Goal: Information Seeking & Learning: Learn about a topic

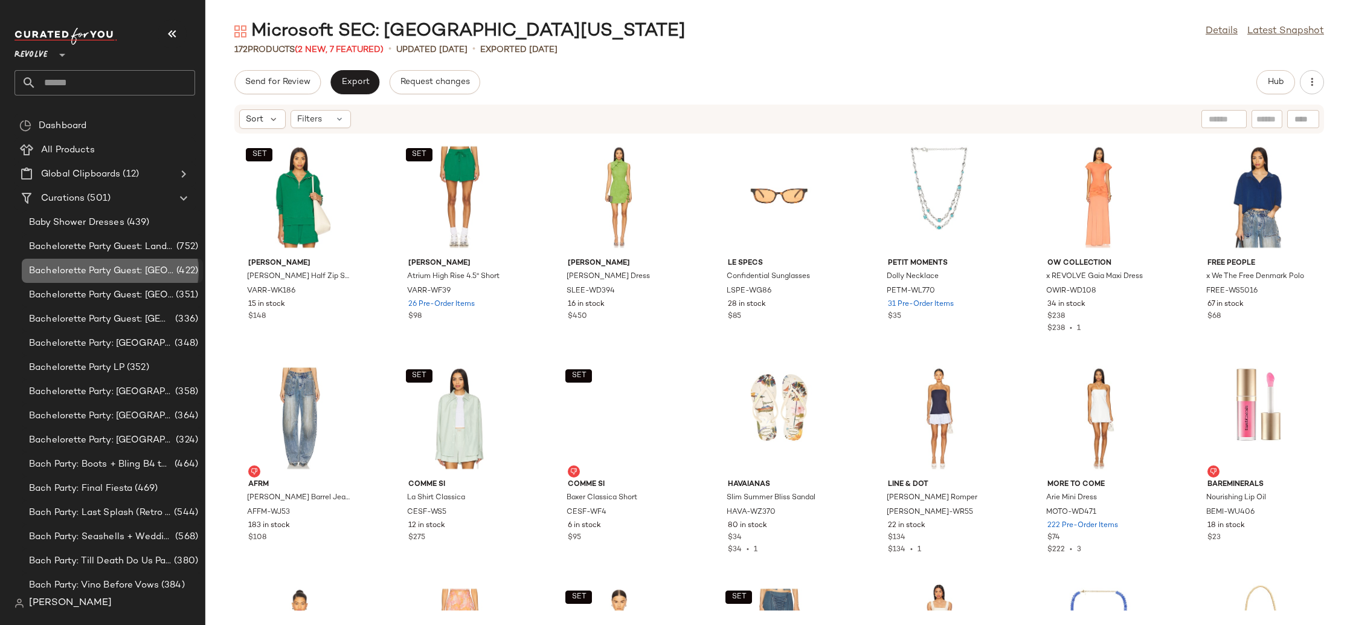
click at [147, 276] on span "Bachelorette Party Guest: [GEOGRAPHIC_DATA]" at bounding box center [101, 271] width 145 height 14
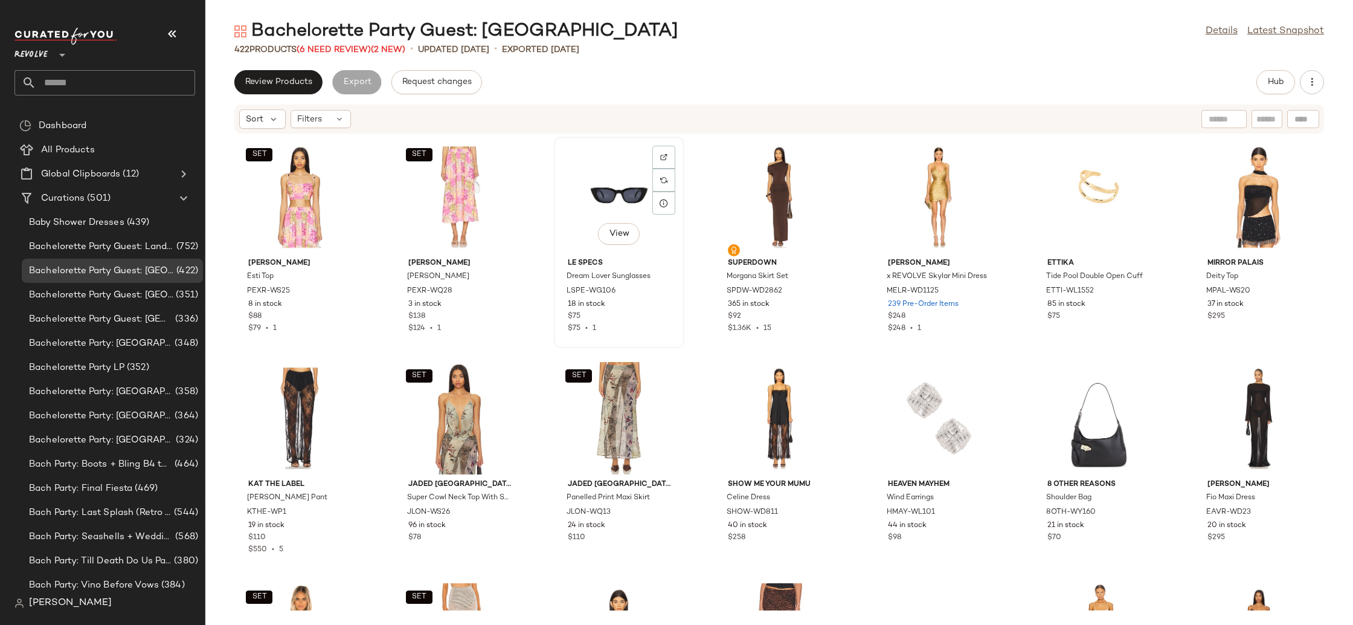
click at [605, 219] on div "View" at bounding box center [619, 197] width 122 height 112
click at [755, 195] on div "View" at bounding box center [779, 197] width 122 height 112
click at [587, 195] on div "View" at bounding box center [619, 197] width 122 height 112
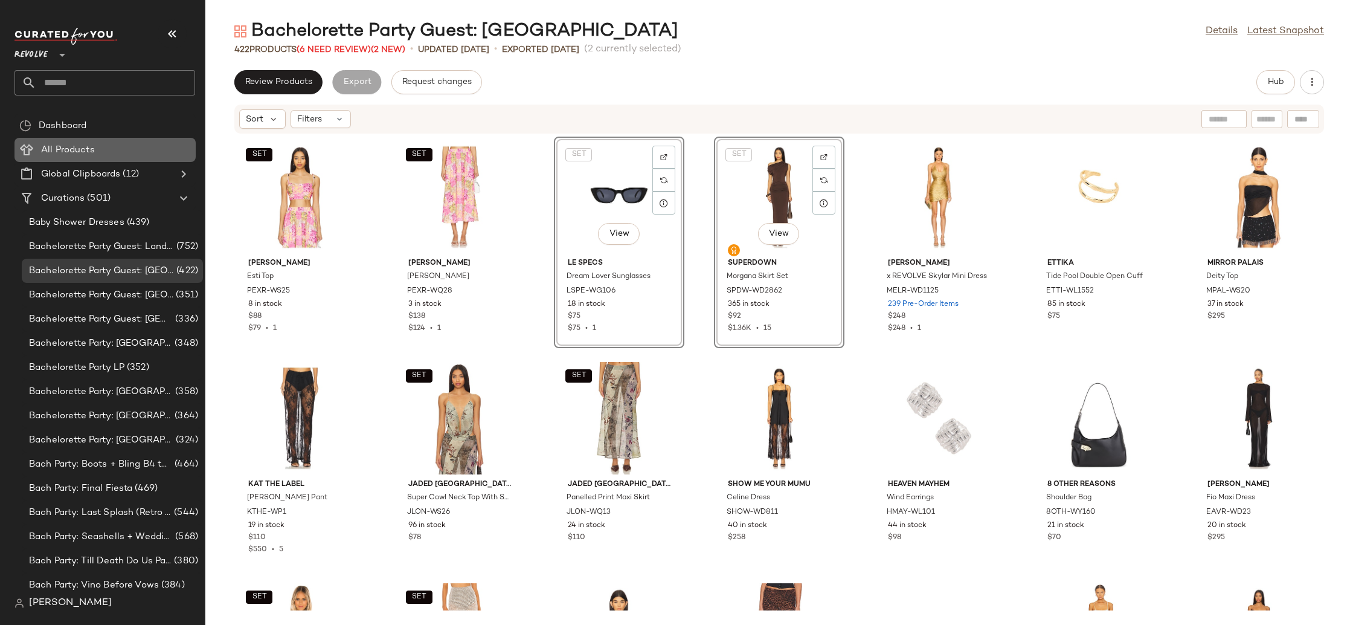
click at [62, 146] on span "All Products" at bounding box center [68, 150] width 54 height 14
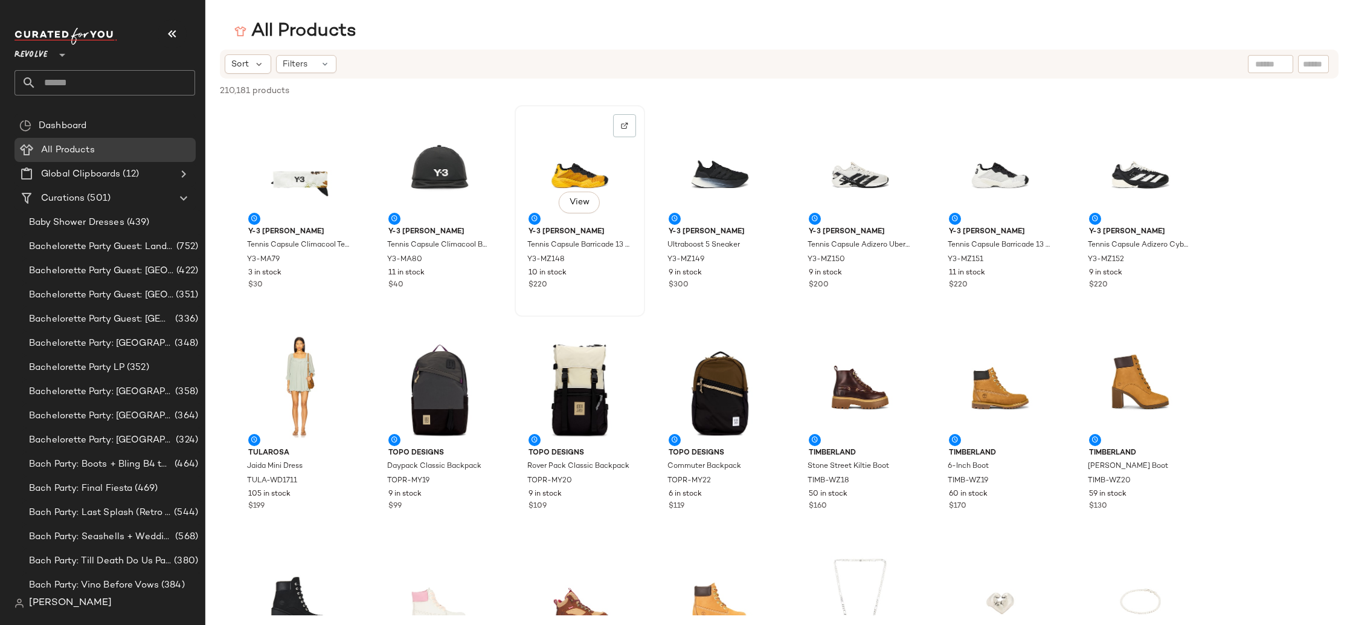
click at [573, 176] on div "View" at bounding box center [580, 165] width 122 height 112
click at [685, 167] on div "View" at bounding box center [720, 165] width 122 height 112
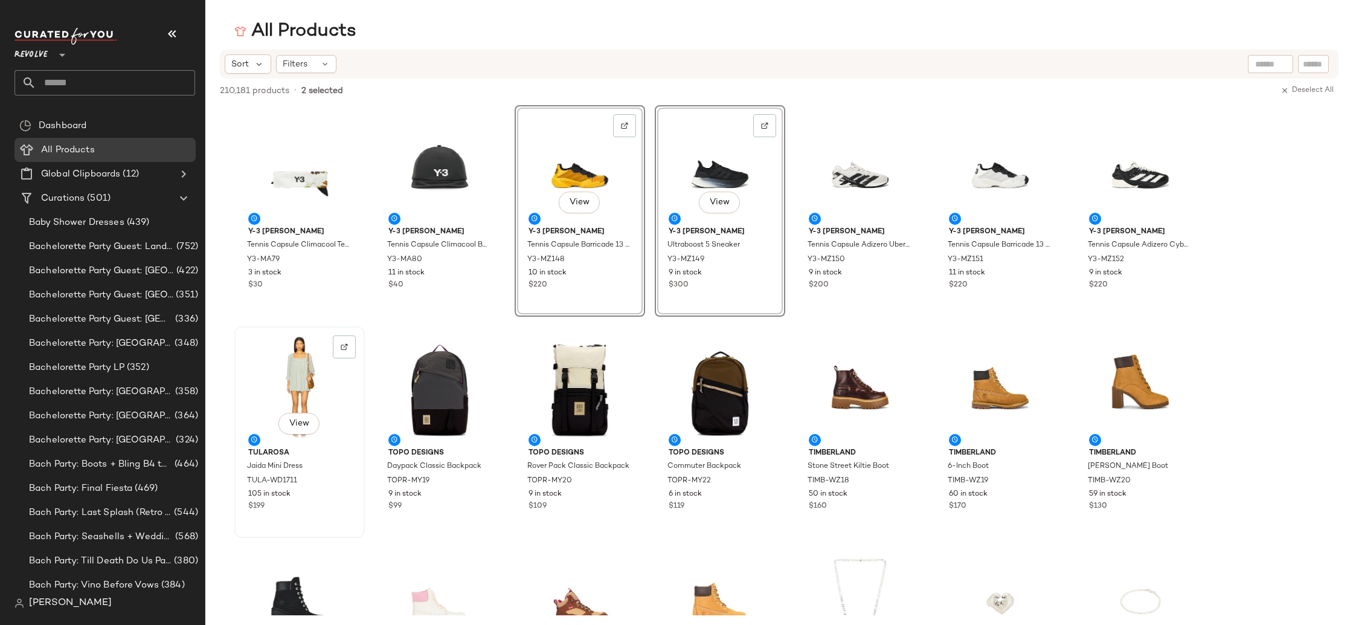
click at [294, 388] on div "View" at bounding box center [300, 387] width 122 height 112
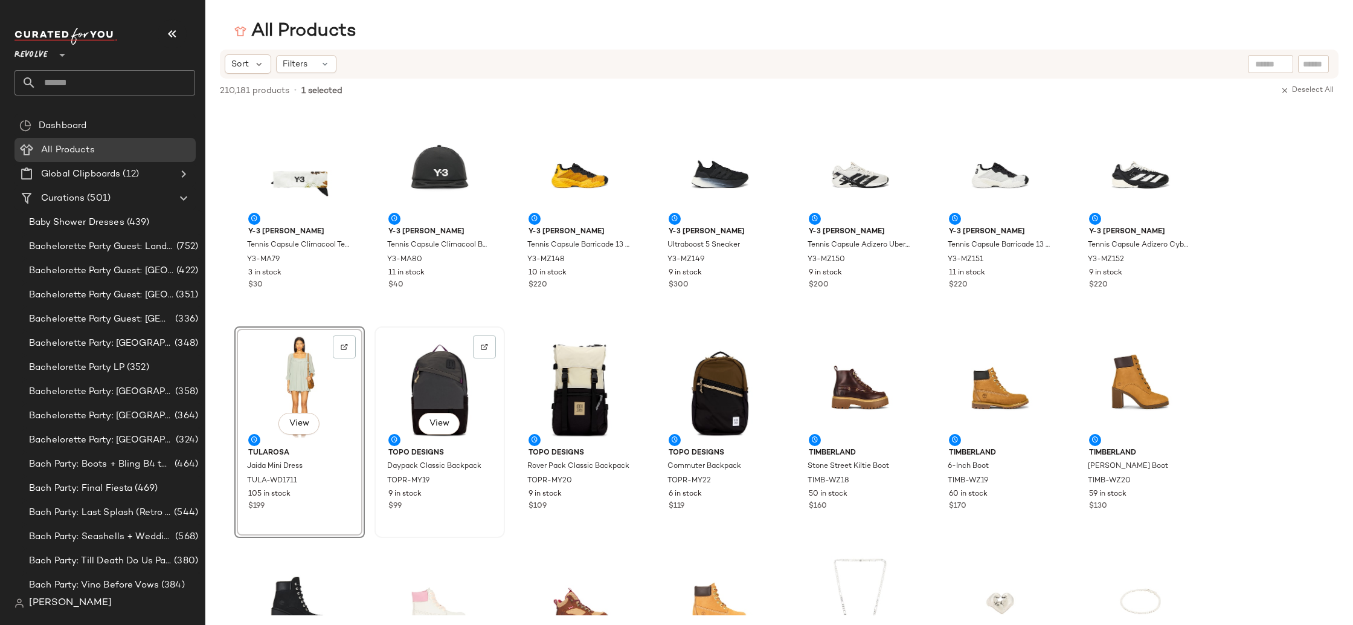
click at [416, 387] on div "View" at bounding box center [440, 387] width 122 height 112
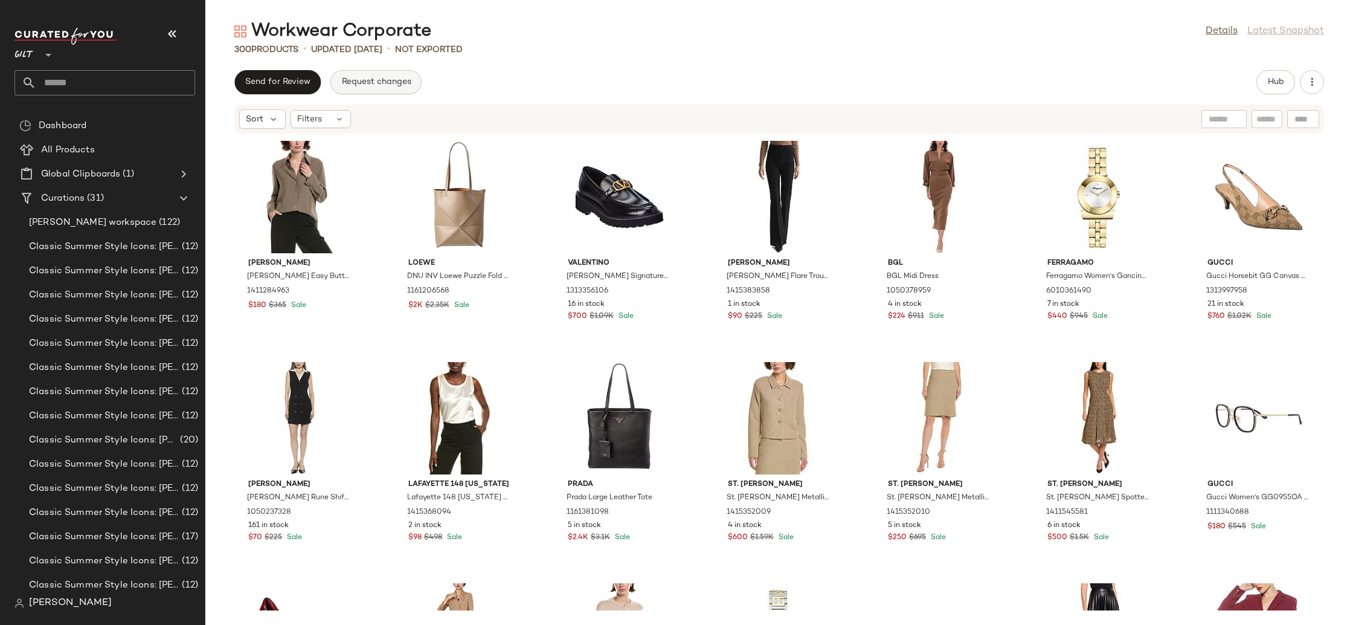
click at [382, 90] on button "Request changes" at bounding box center [376, 82] width 91 height 24
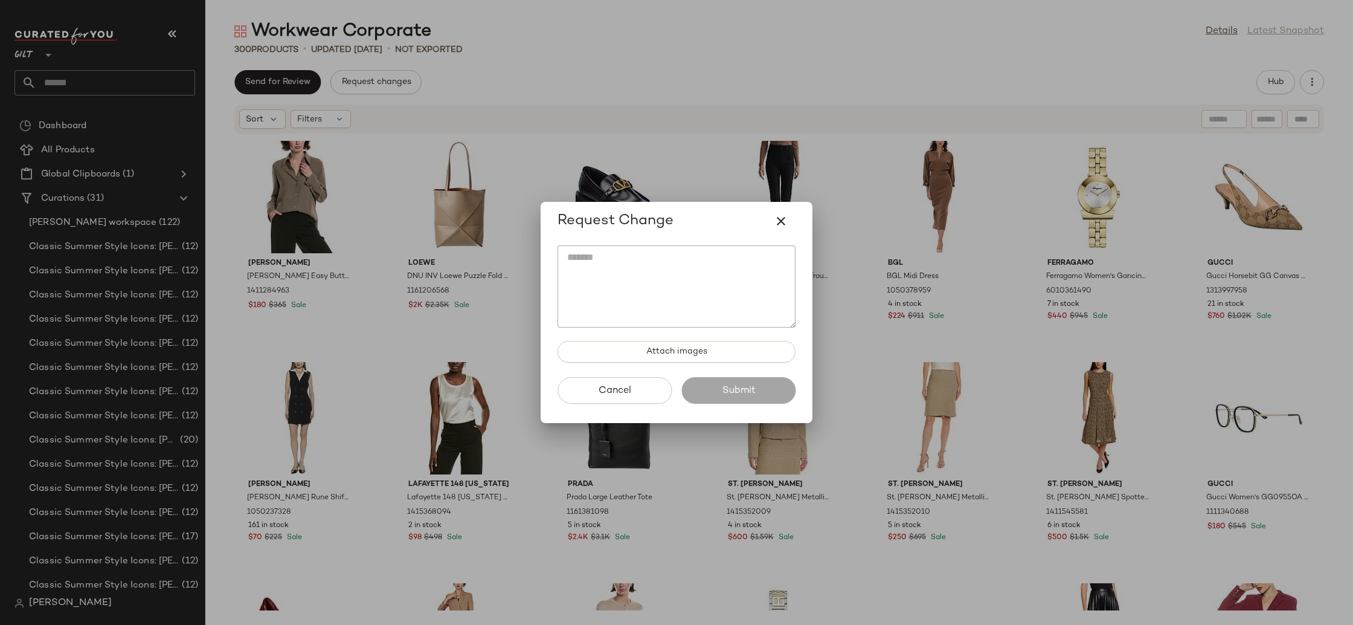
click at [659, 298] on textarea at bounding box center [677, 286] width 238 height 82
click at [782, 225] on icon "button" at bounding box center [781, 221] width 15 height 15
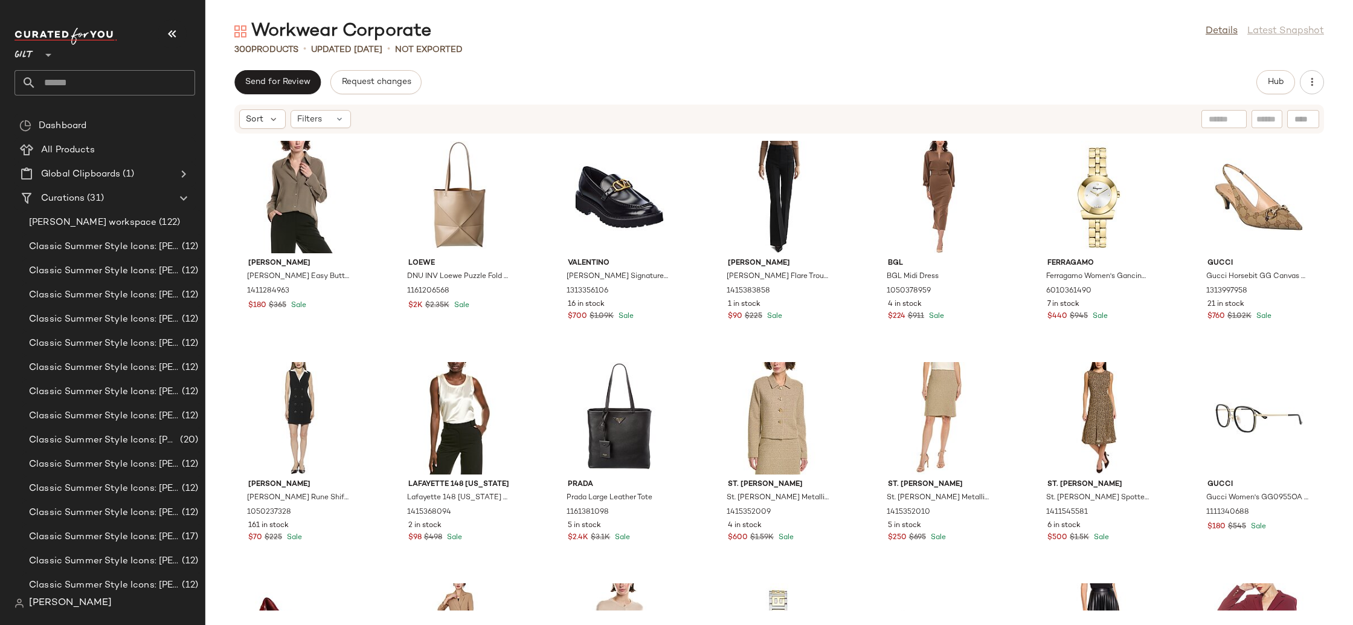
click at [91, 607] on span "[PERSON_NAME]" at bounding box center [70, 603] width 83 height 15
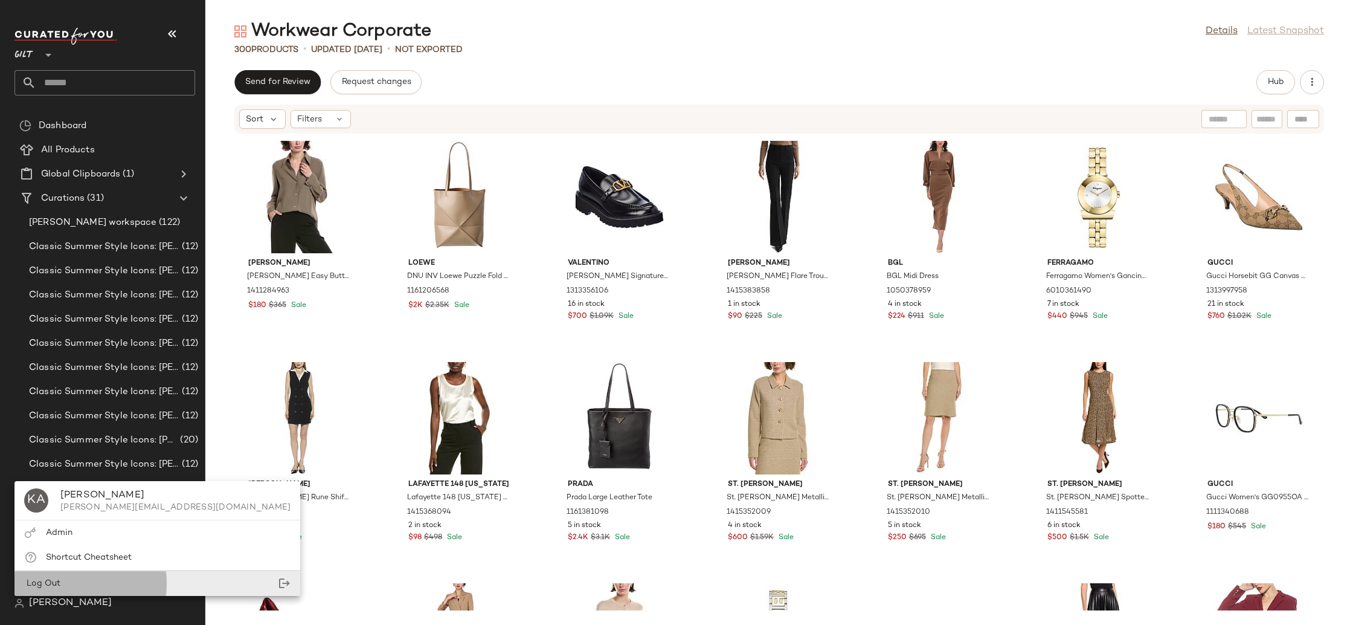
click at [77, 581] on div "Log Out" at bounding box center [158, 583] width 286 height 25
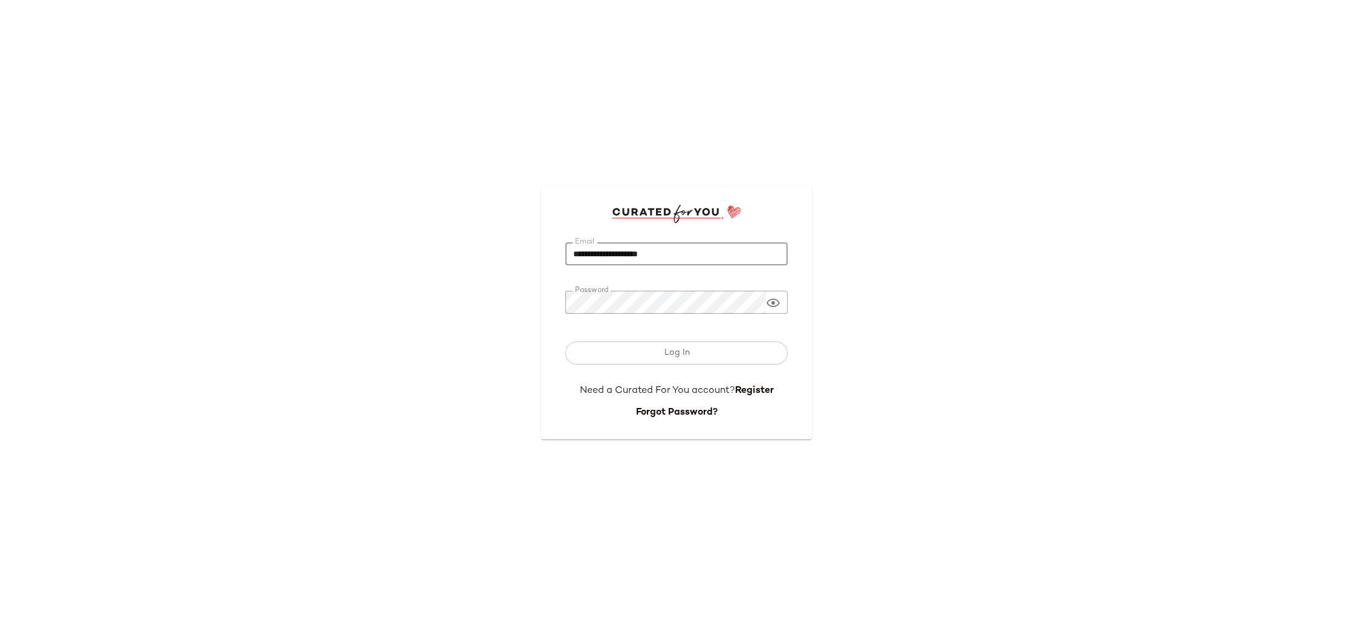
click at [694, 252] on input "**********" at bounding box center [677, 254] width 222 height 24
paste input "**********"
type input "**********"
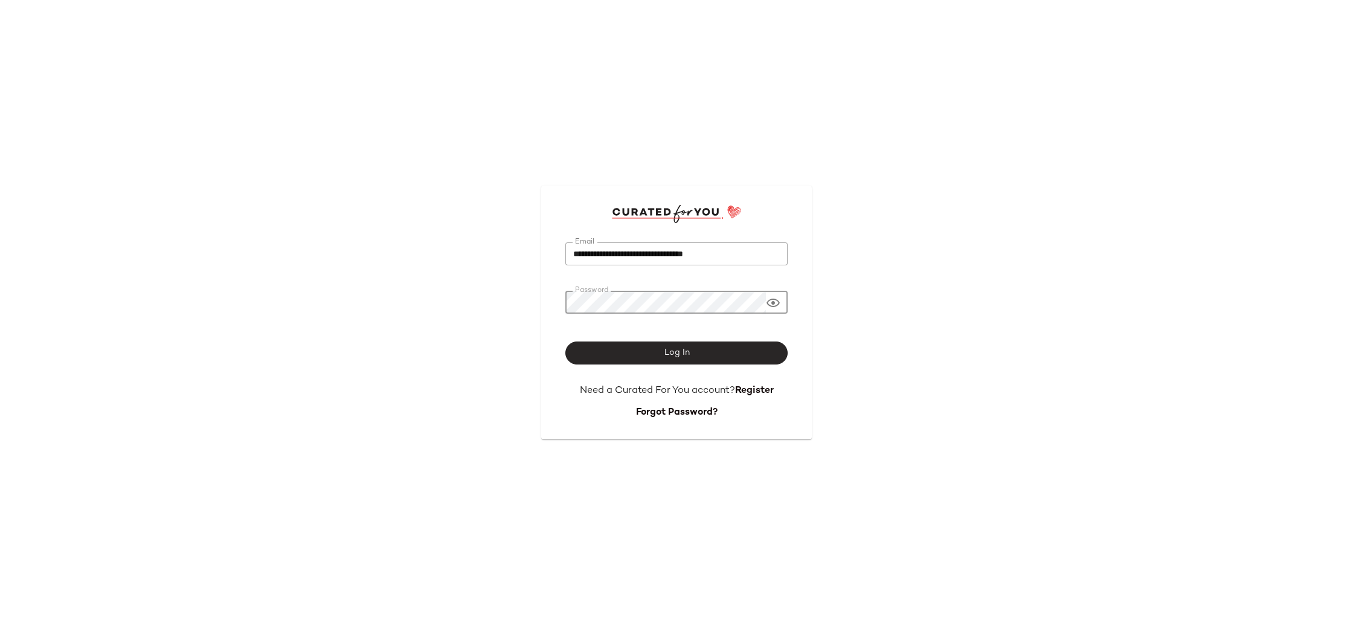
click at [607, 353] on button "Log In" at bounding box center [677, 352] width 222 height 23
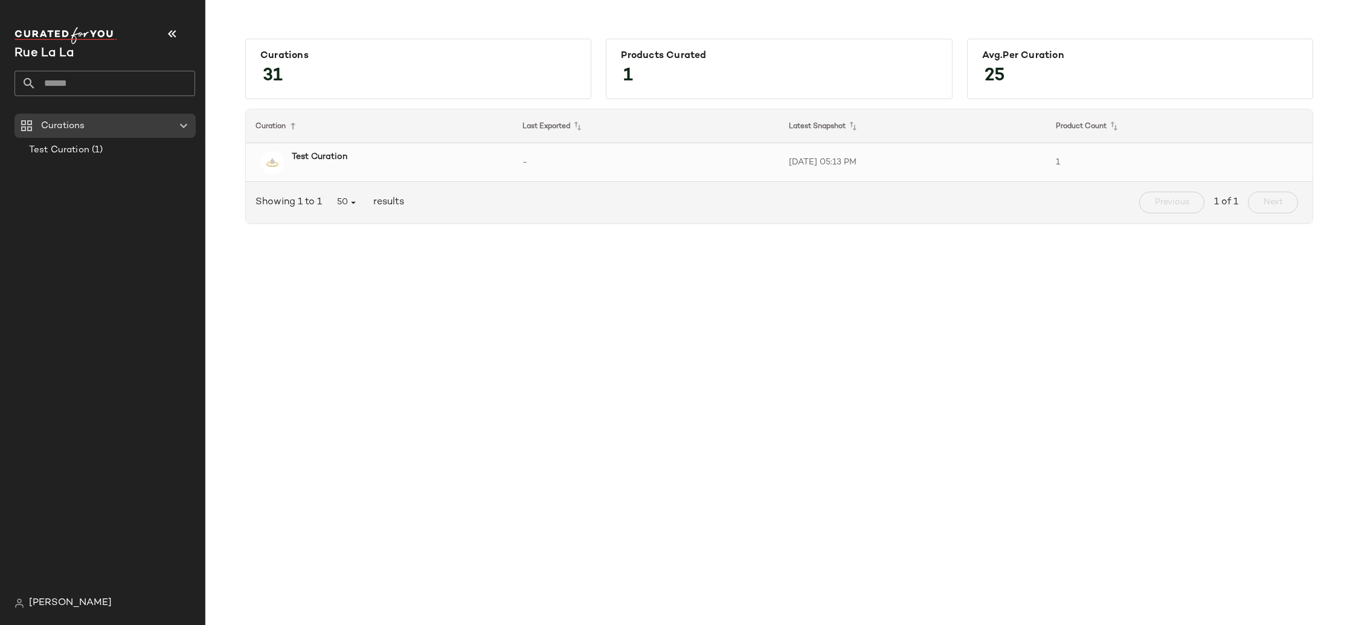
click at [332, 159] on b "Test Curation" at bounding box center [320, 156] width 56 height 13
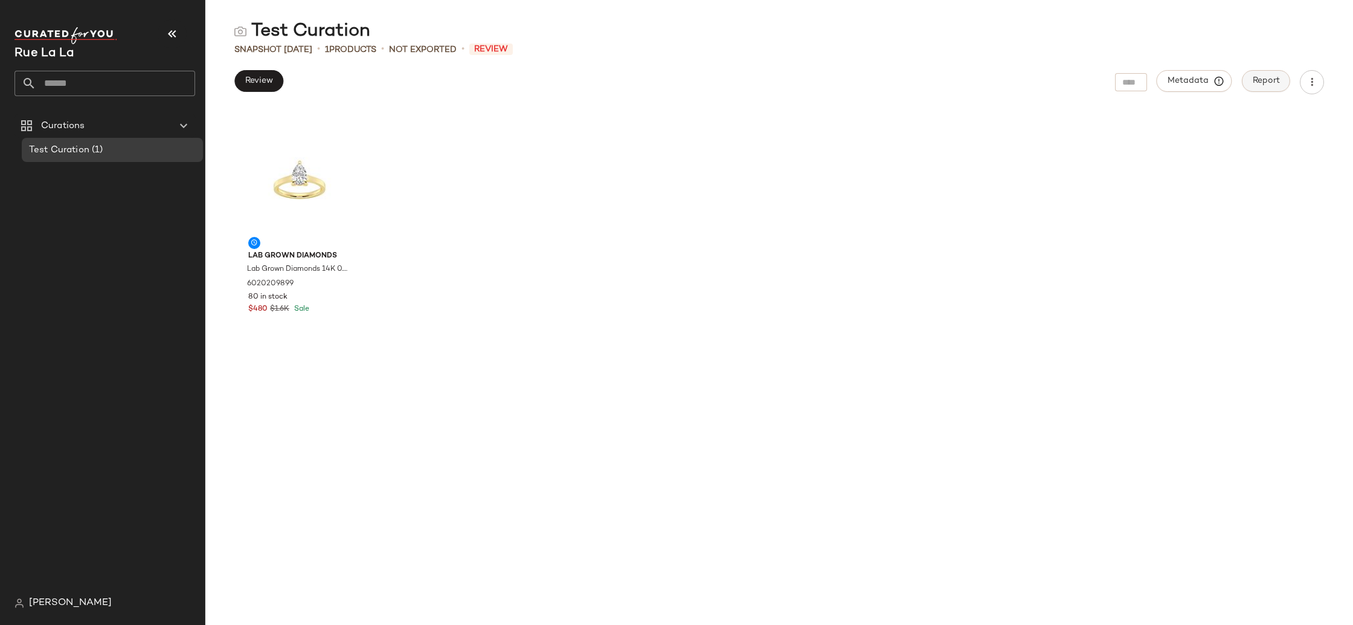
click at [1256, 81] on span "Report" at bounding box center [1267, 81] width 28 height 10
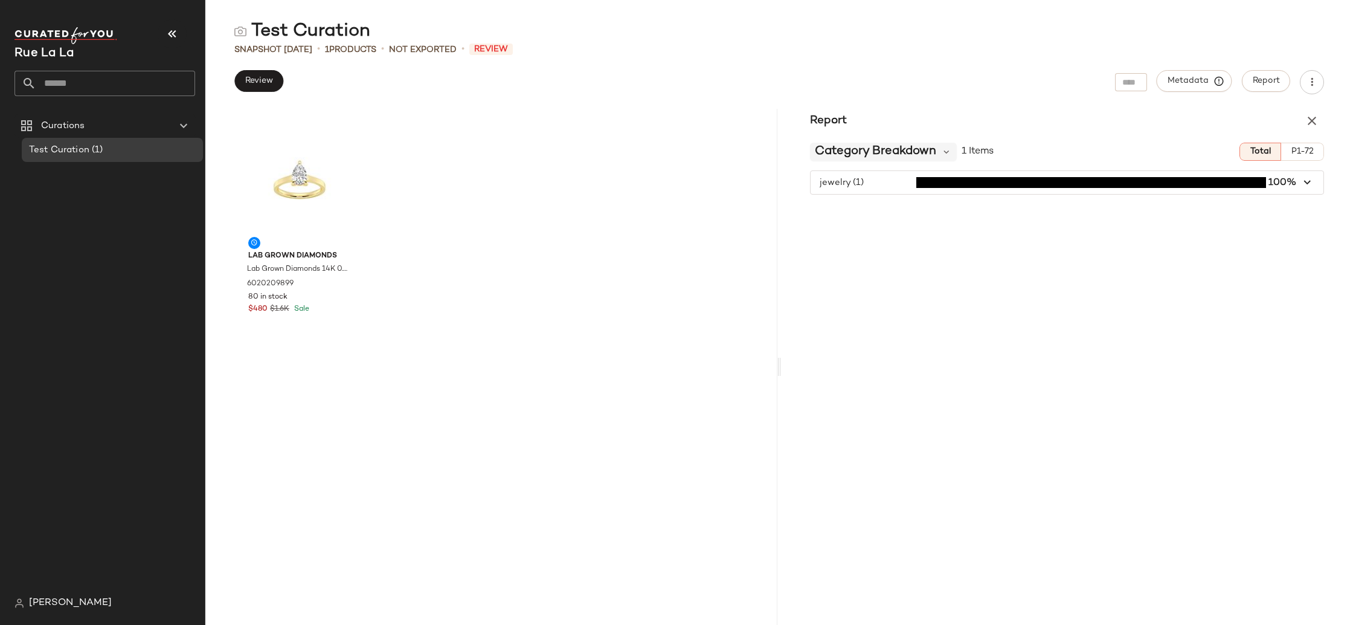
click at [892, 156] on span "Category Breakdown" at bounding box center [875, 152] width 121 height 18
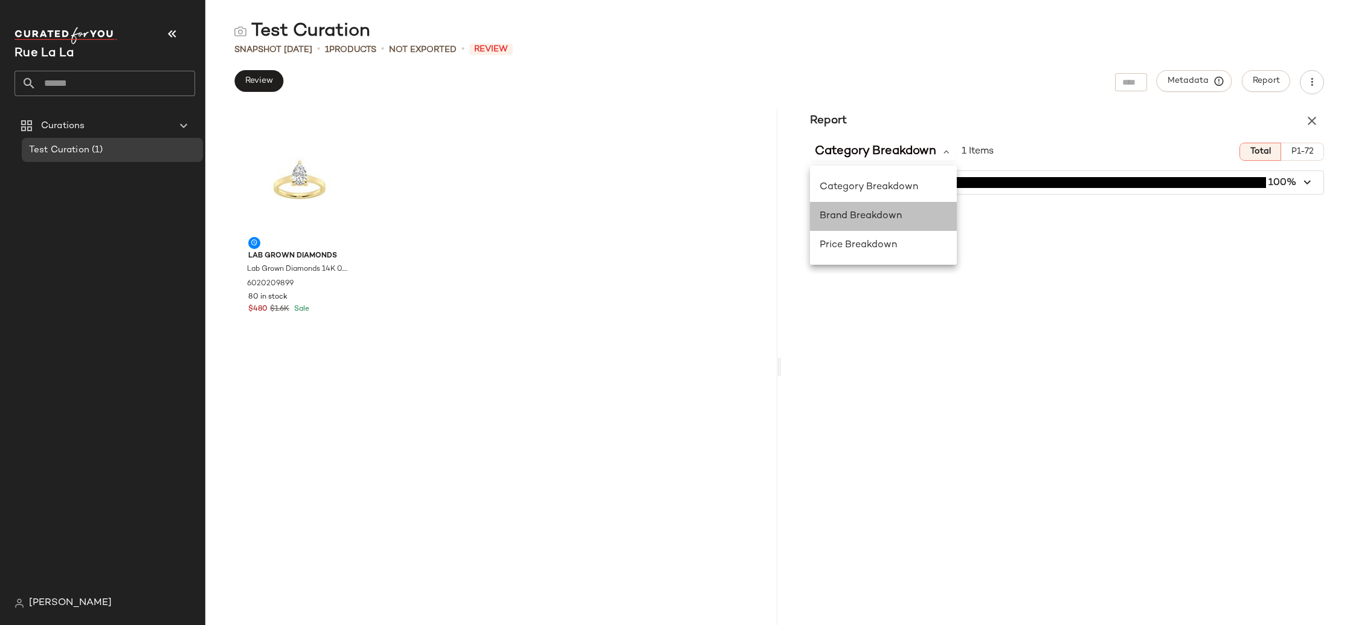
click at [894, 211] on span "Brand Breakdown" at bounding box center [861, 216] width 82 height 10
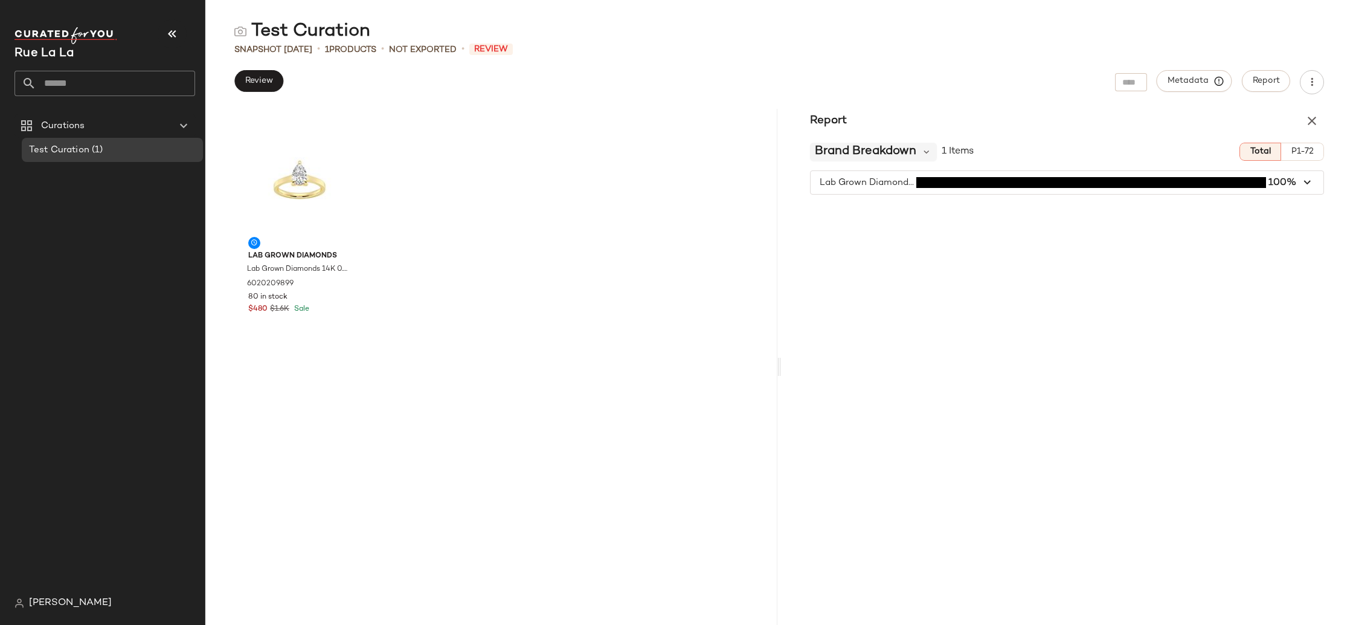
click at [868, 150] on span "Brand Breakdown" at bounding box center [866, 152] width 102 height 18
click at [1292, 149] on span "P1-72" at bounding box center [1302, 152] width 23 height 10
click at [1256, 149] on span "Total" at bounding box center [1260, 152] width 21 height 10
click at [881, 152] on span "Brand Breakdown" at bounding box center [866, 152] width 102 height 18
drag, startPoint x: 746, startPoint y: 259, endPoint x: 764, endPoint y: 265, distance: 19.7
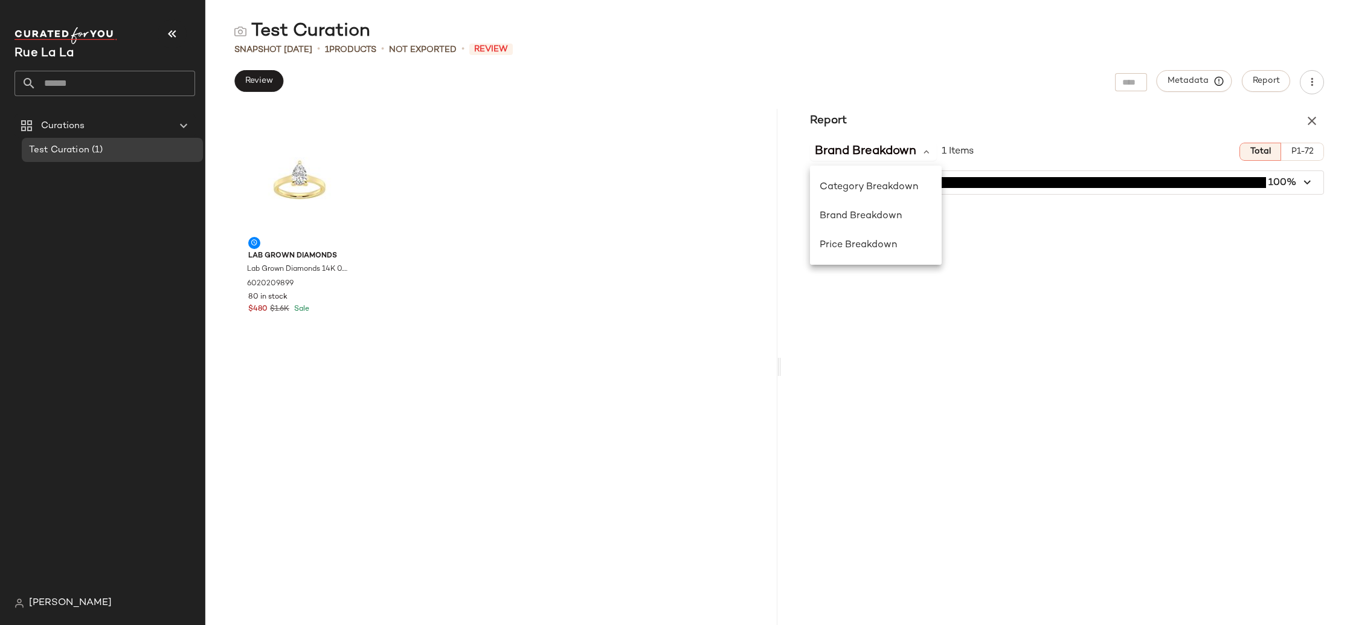
click at [746, 259] on div "Lab Grown Diamonds Lab Grown Diamonds 14K 0.50 ct. tw. Lab-Grown Diamond Solita…" at bounding box center [491, 367] width 572 height 516
click at [56, 58] on span "Rue La La" at bounding box center [44, 53] width 59 height 13
click at [1320, 120] on button "button" at bounding box center [1312, 121] width 24 height 24
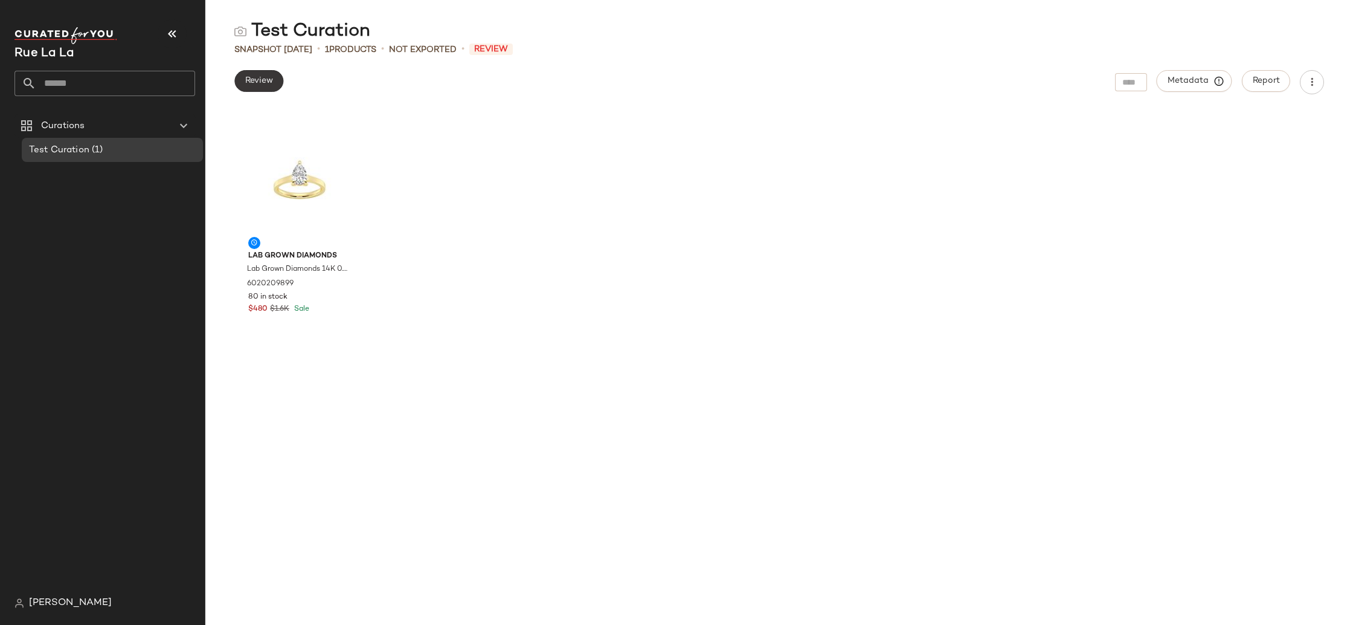
click at [268, 82] on span "Review" at bounding box center [259, 81] width 28 height 10
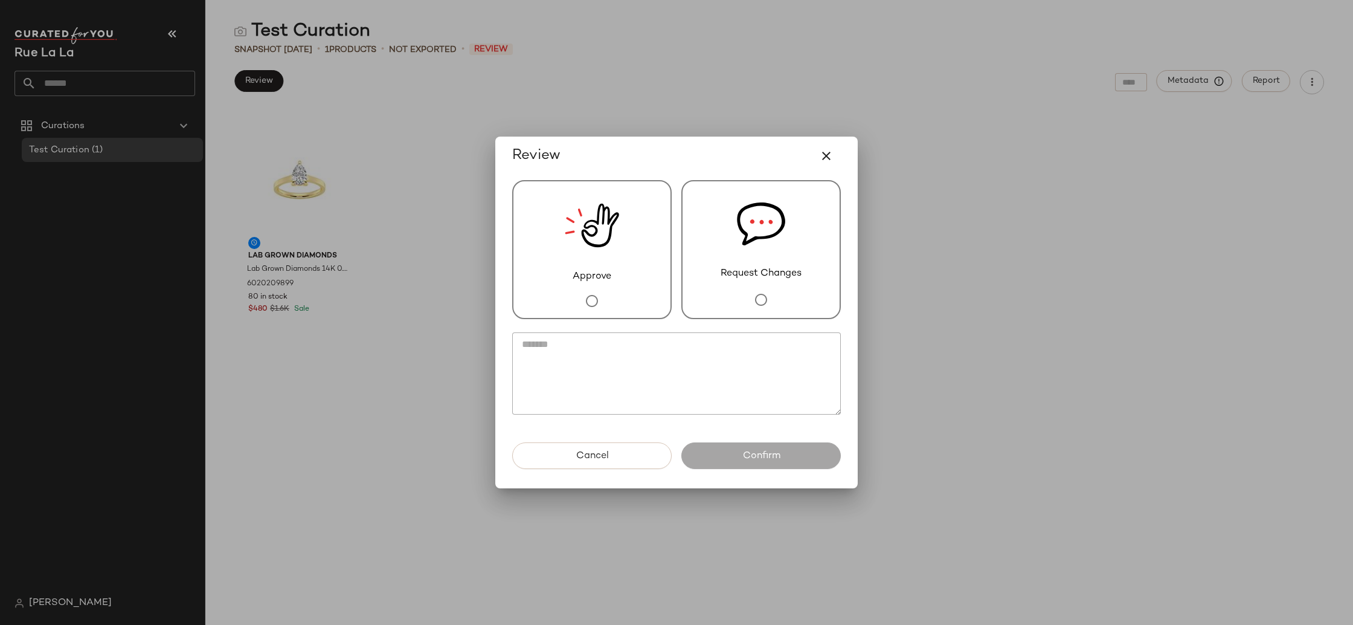
click at [617, 260] on img at bounding box center [592, 225] width 54 height 88
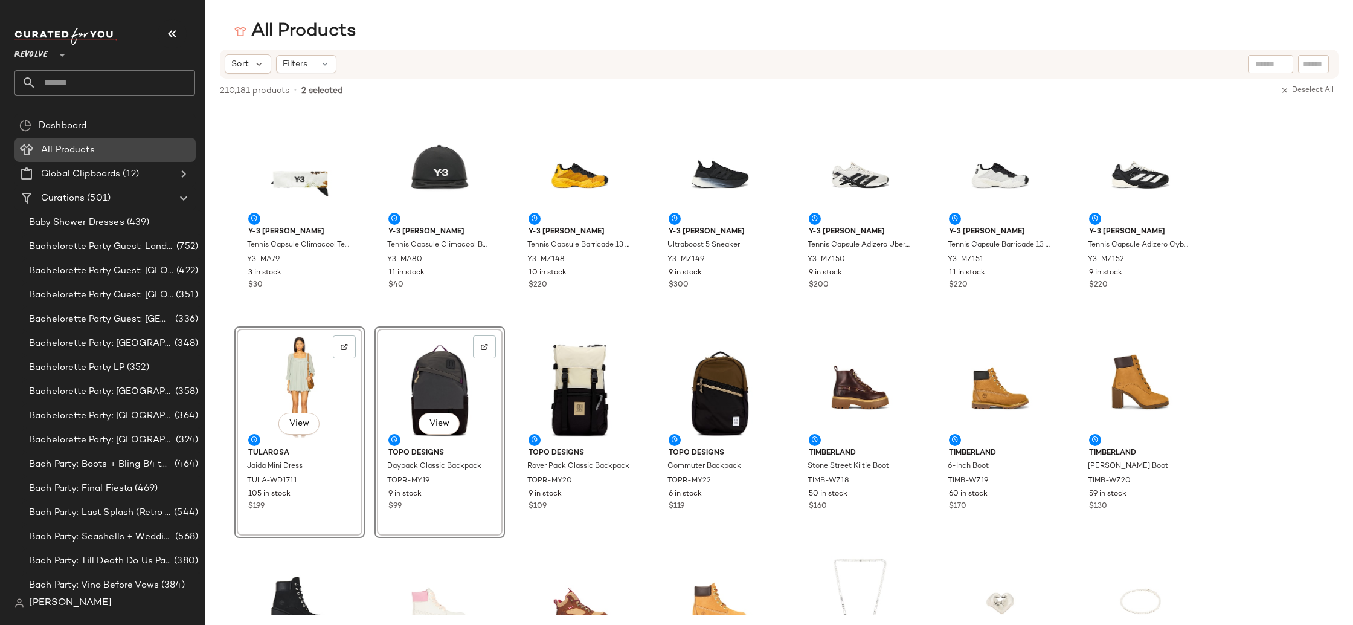
click at [45, 52] on span "Revolve" at bounding box center [31, 52] width 33 height 22
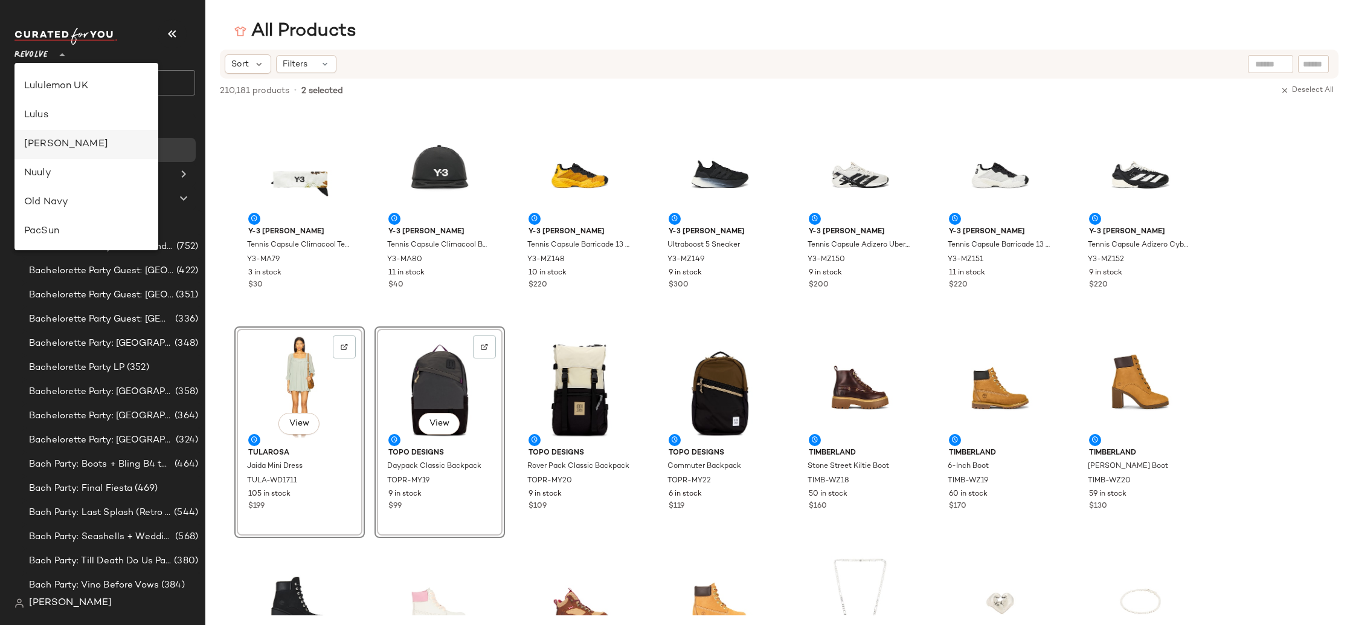
scroll to position [257, 0]
click at [89, 115] on div "Gilt" at bounding box center [86, 115] width 124 height 15
type input "**"
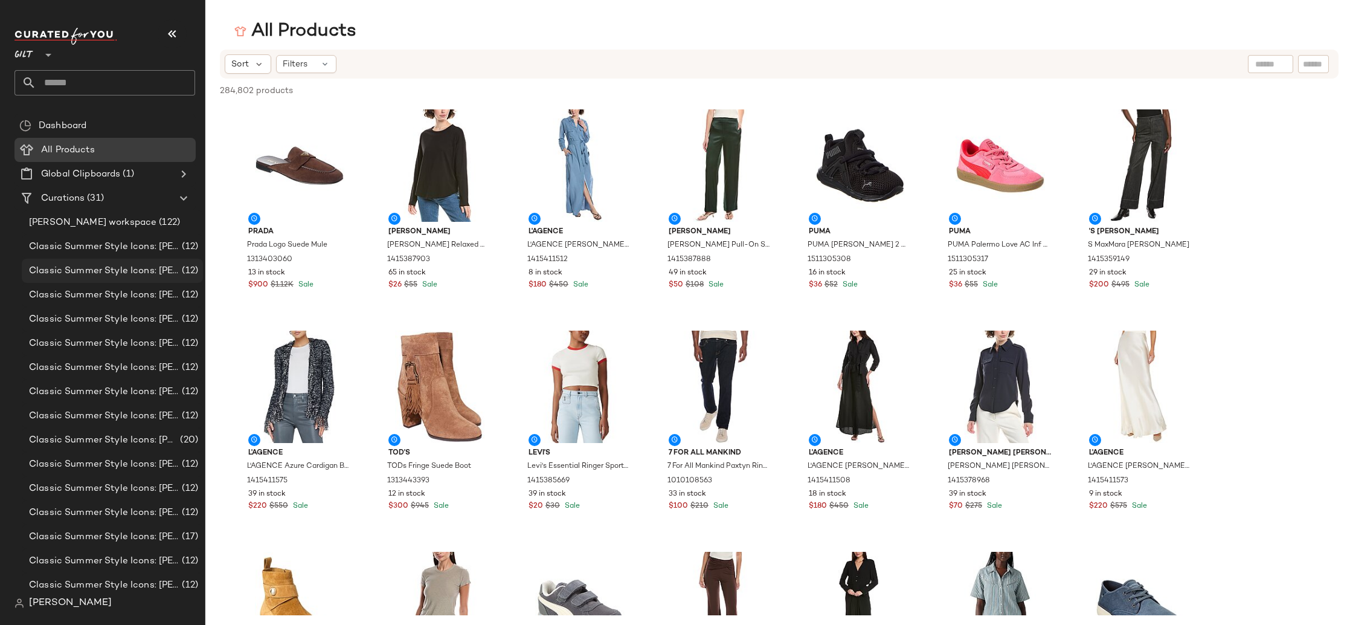
click at [149, 282] on div "Classic Summer Style Icons: [PERSON_NAME] (2) (12)" at bounding box center [112, 271] width 181 height 24
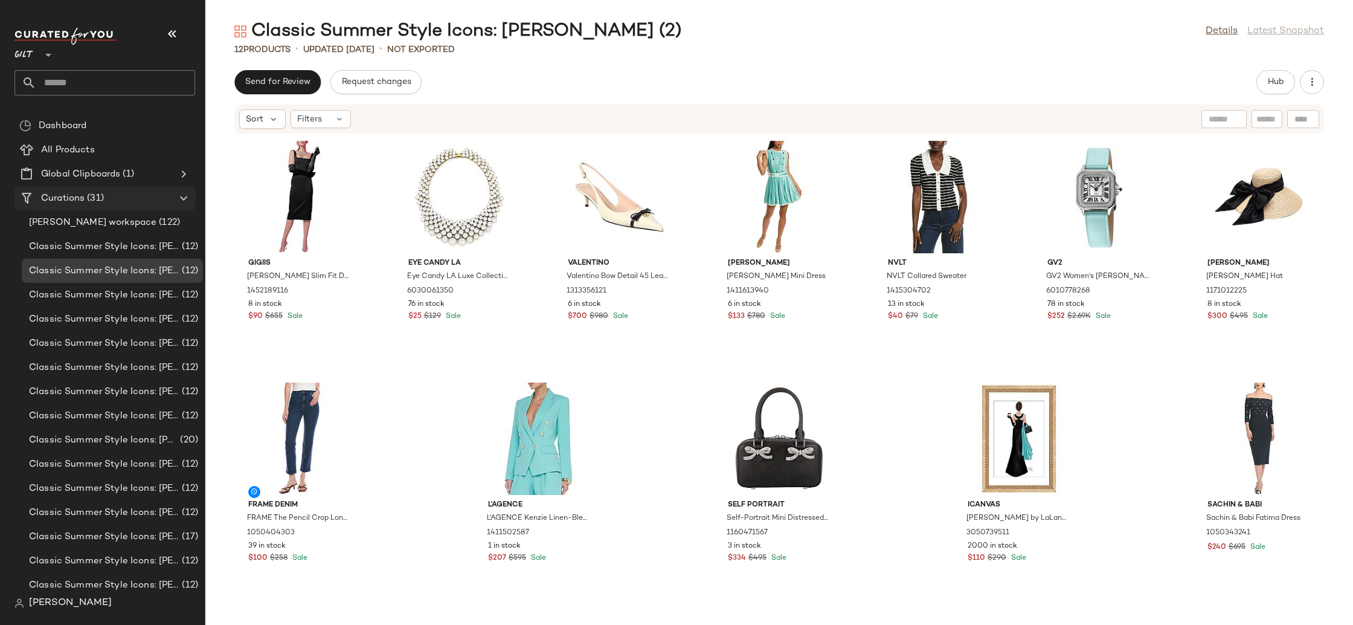
click at [116, 195] on div "Curations (31)" at bounding box center [105, 199] width 137 height 14
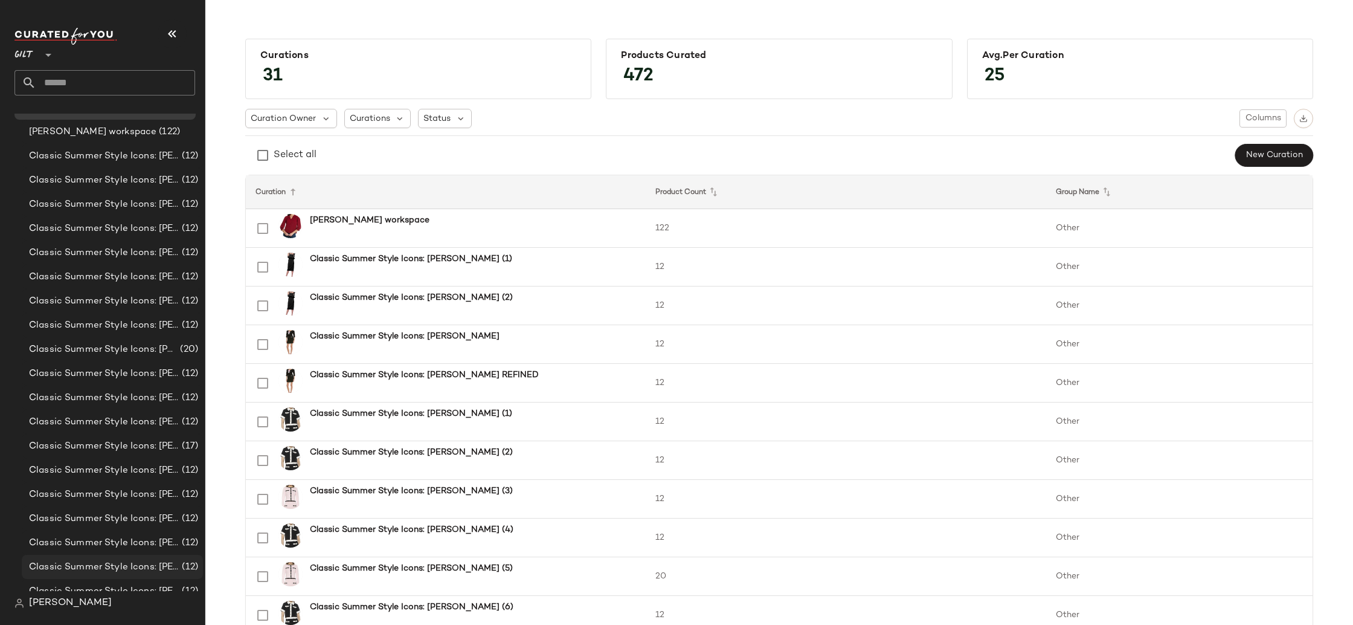
scroll to position [257, 0]
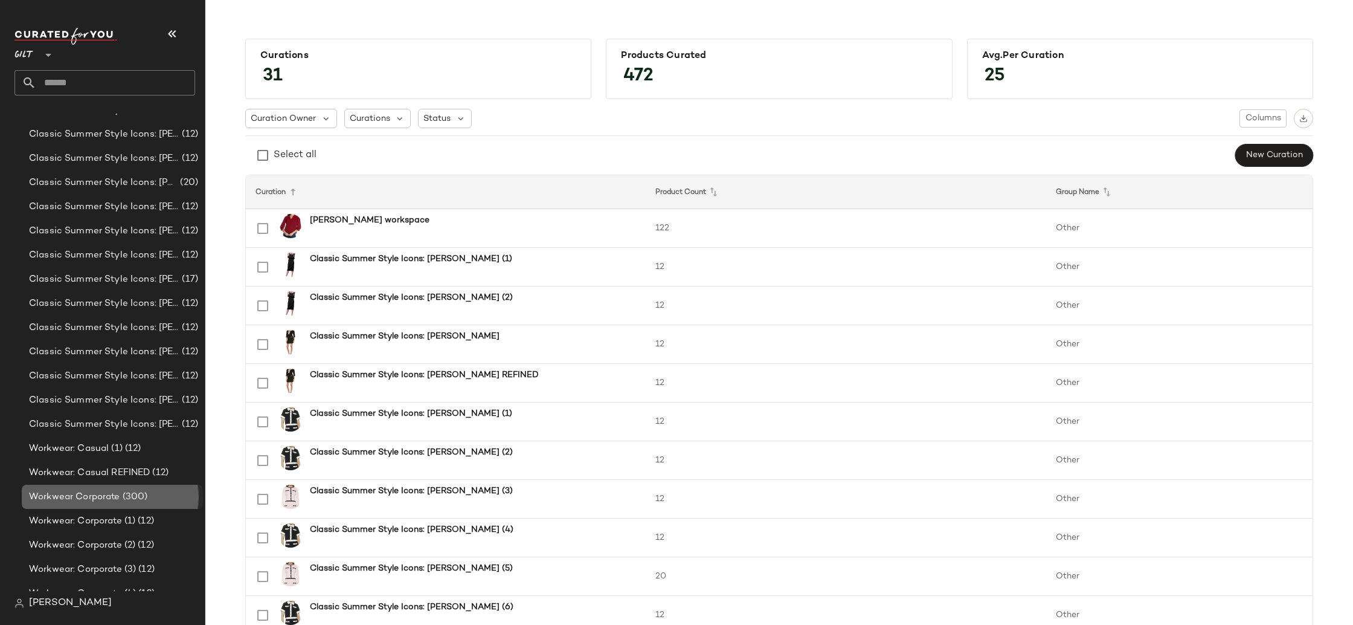
click at [155, 495] on div "Workwear Corporate (300)" at bounding box center [111, 497] width 173 height 14
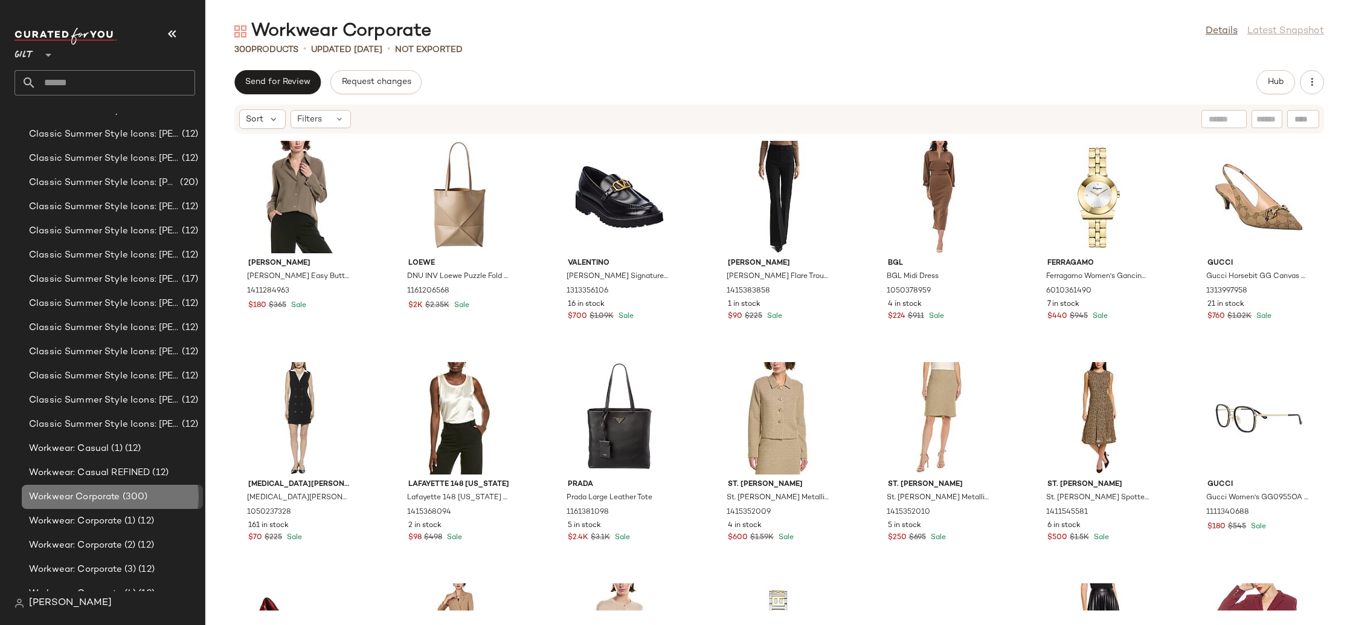
click at [173, 503] on div "Workwear Corporate (300)" at bounding box center [112, 497] width 181 height 24
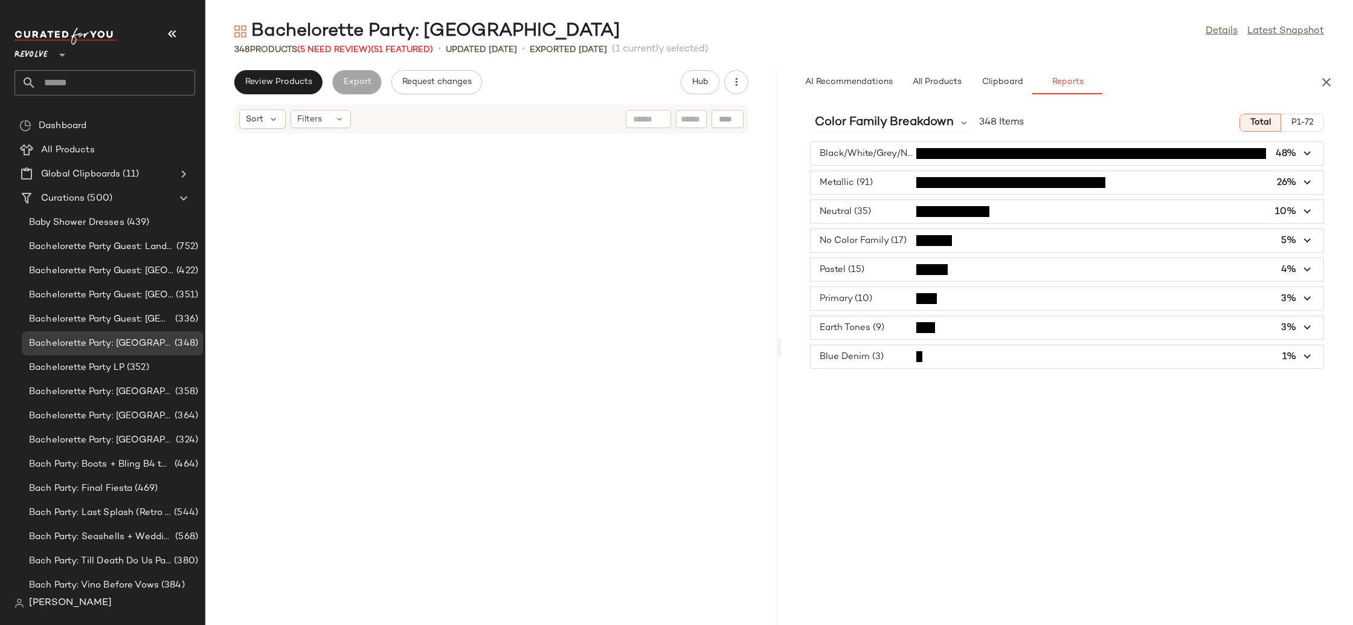
scroll to position [1548, 0]
